Goal: Communication & Community: Answer question/provide support

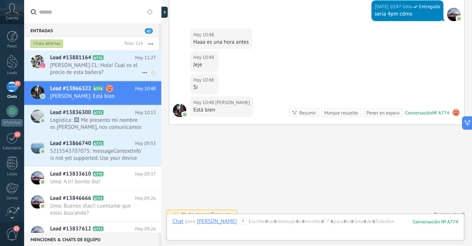
click at [105, 70] on span "[PERSON_NAME] CL: Hola! Cual es el precio de esta bañera?" at bounding box center [96, 69] width 92 height 14
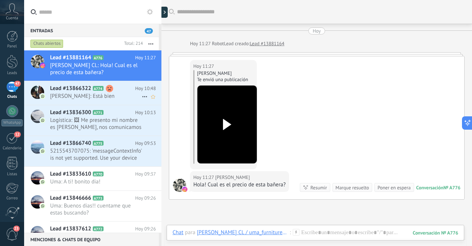
click at [113, 98] on span "[PERSON_NAME]: Está bien" at bounding box center [96, 96] width 92 height 7
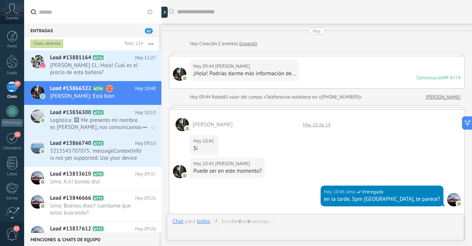
scroll to position [272, 0]
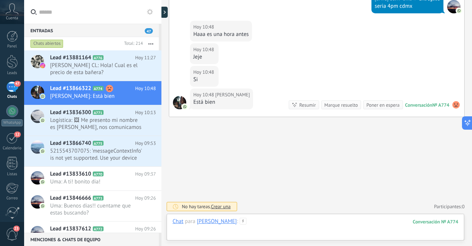
click at [292, 223] on div at bounding box center [316, 229] width 286 height 22
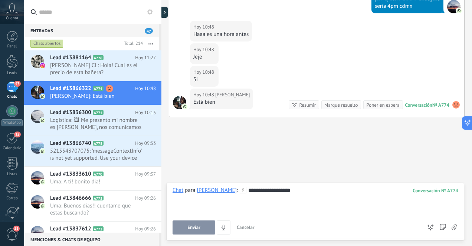
click at [199, 226] on span "Enviar" at bounding box center [193, 227] width 13 height 5
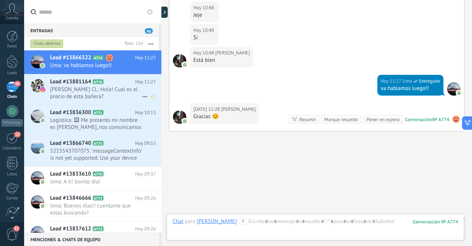
scroll to position [329, 0]
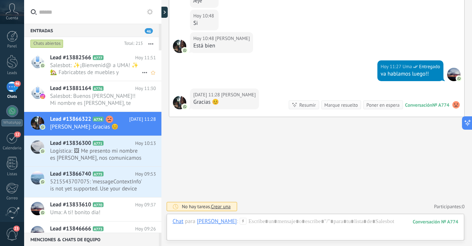
click at [105, 72] on span "Salesbot: ✨¡Bienvenid@ a UMA! ✨ 🏡 Fabricabtes de muebles y decoración artesanal…" at bounding box center [96, 69] width 92 height 14
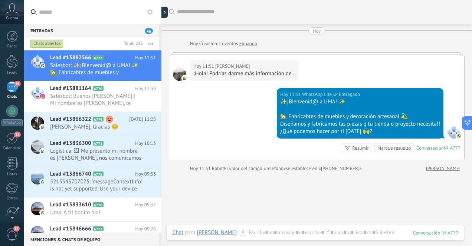
scroll to position [50, 0]
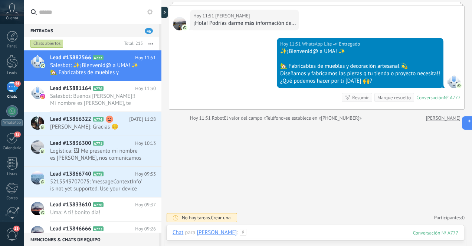
click at [273, 234] on div at bounding box center [316, 240] width 286 height 22
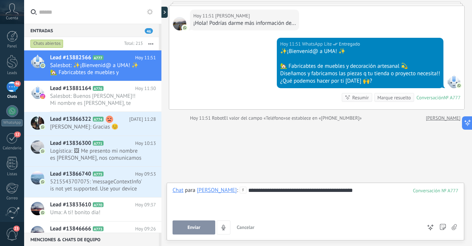
click at [197, 227] on span "Enviar" at bounding box center [193, 227] width 13 height 5
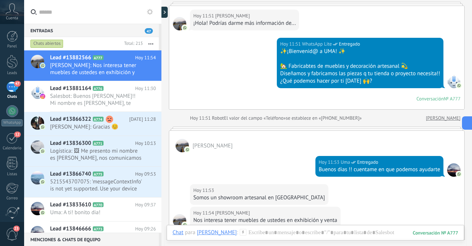
scroll to position [124, 0]
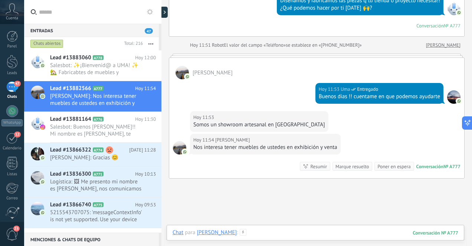
click at [321, 235] on div at bounding box center [316, 240] width 286 height 22
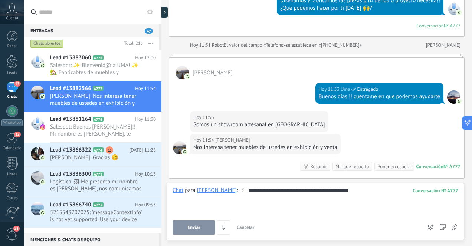
click at [195, 227] on span "Enviar" at bounding box center [193, 227] width 13 height 5
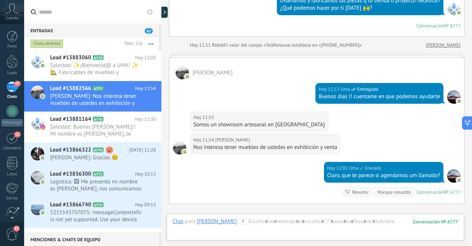
scroll to position [211, 0]
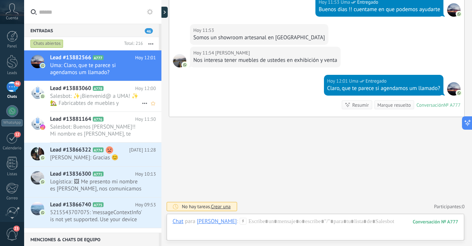
click at [121, 97] on span "Salesbot: ✨¡Bienvenid@ a UMA! ✨ 🏡 Fabricabtes de muebles y decoración artesanal…" at bounding box center [96, 100] width 92 height 14
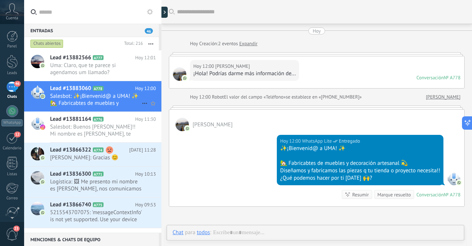
scroll to position [33, 0]
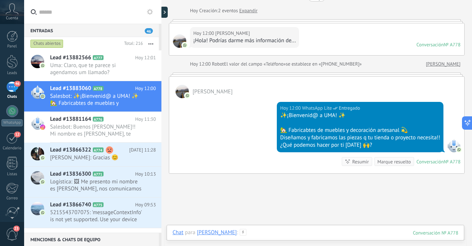
click at [291, 233] on div at bounding box center [316, 240] width 286 height 22
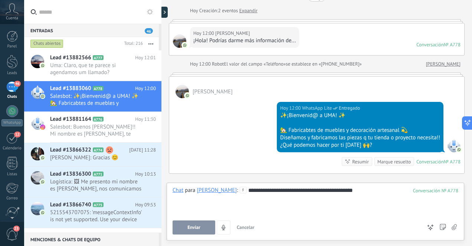
click at [194, 227] on span "Enviar" at bounding box center [193, 227] width 13 height 5
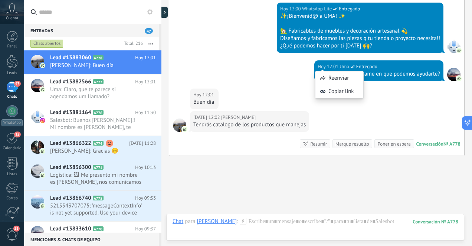
scroll to position [171, 0]
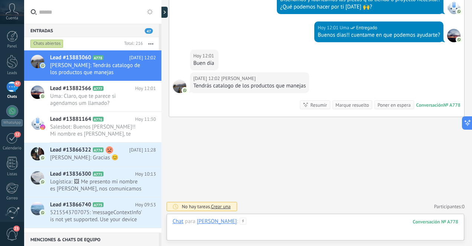
click at [304, 225] on div at bounding box center [316, 229] width 286 height 22
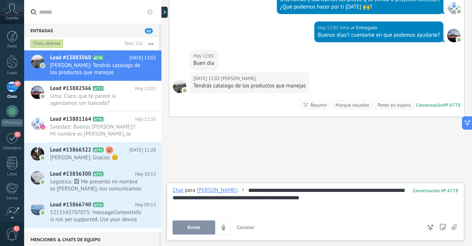
click at [192, 229] on span "Enviar" at bounding box center [193, 227] width 13 height 5
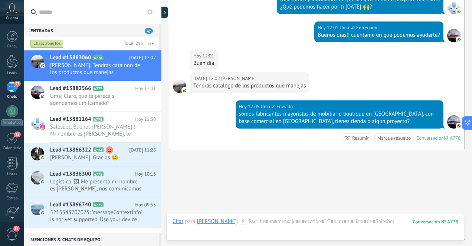
scroll to position [204, 0]
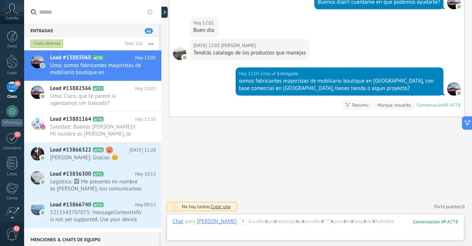
click at [12, 82] on div "46" at bounding box center [12, 87] width 12 height 11
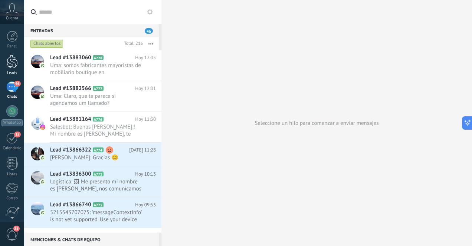
click at [16, 65] on div at bounding box center [12, 62] width 11 height 14
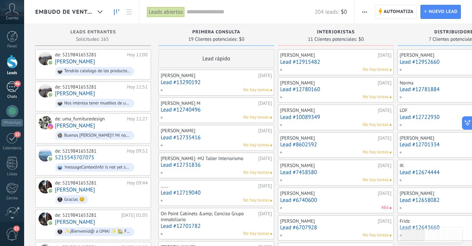
click at [11, 89] on div "46" at bounding box center [12, 87] width 12 height 11
